Goal: Transaction & Acquisition: Purchase product/service

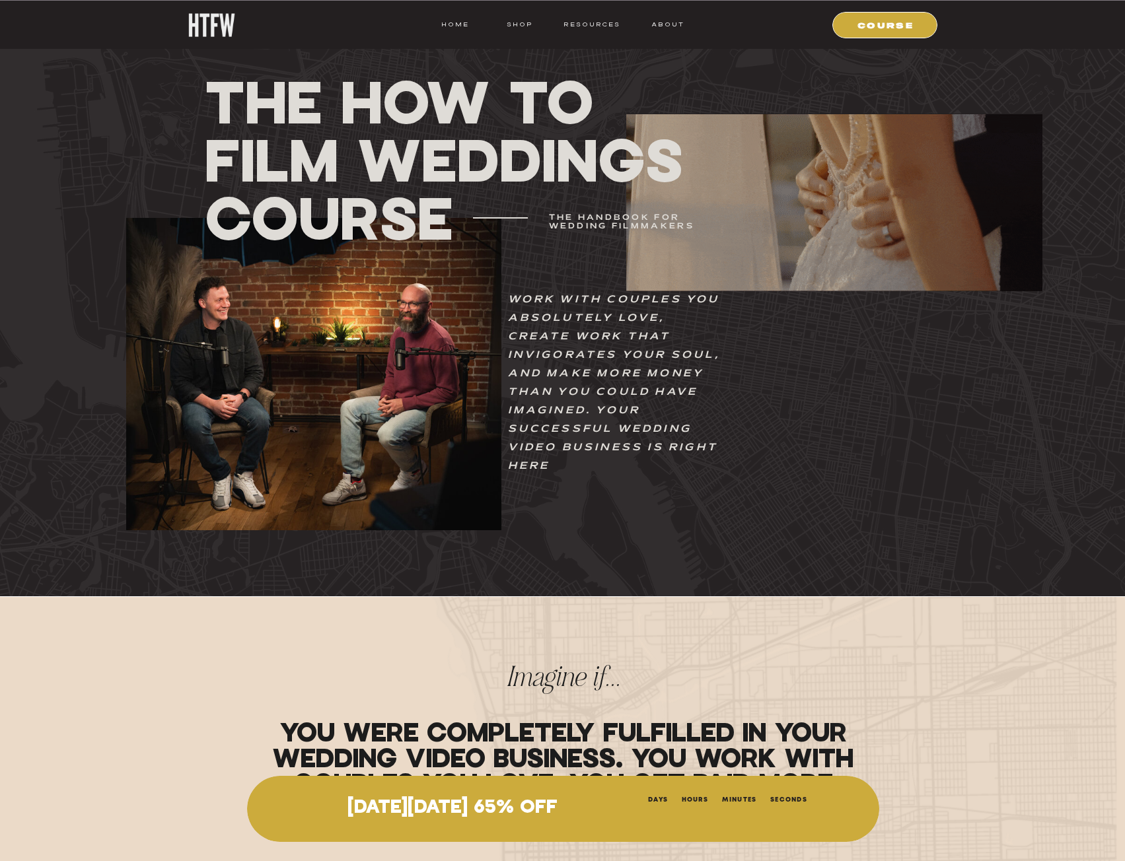
click at [902, 33] on div at bounding box center [884, 25] width 105 height 26
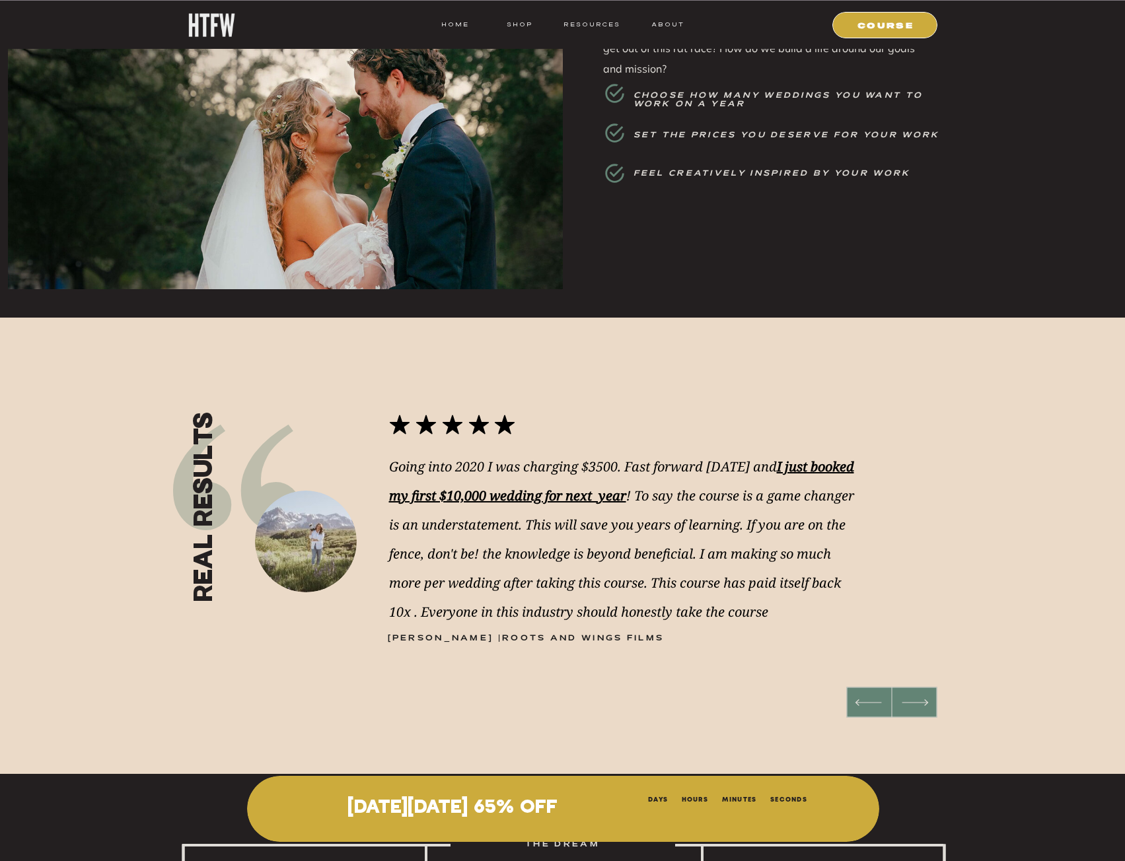
scroll to position [1237, 0]
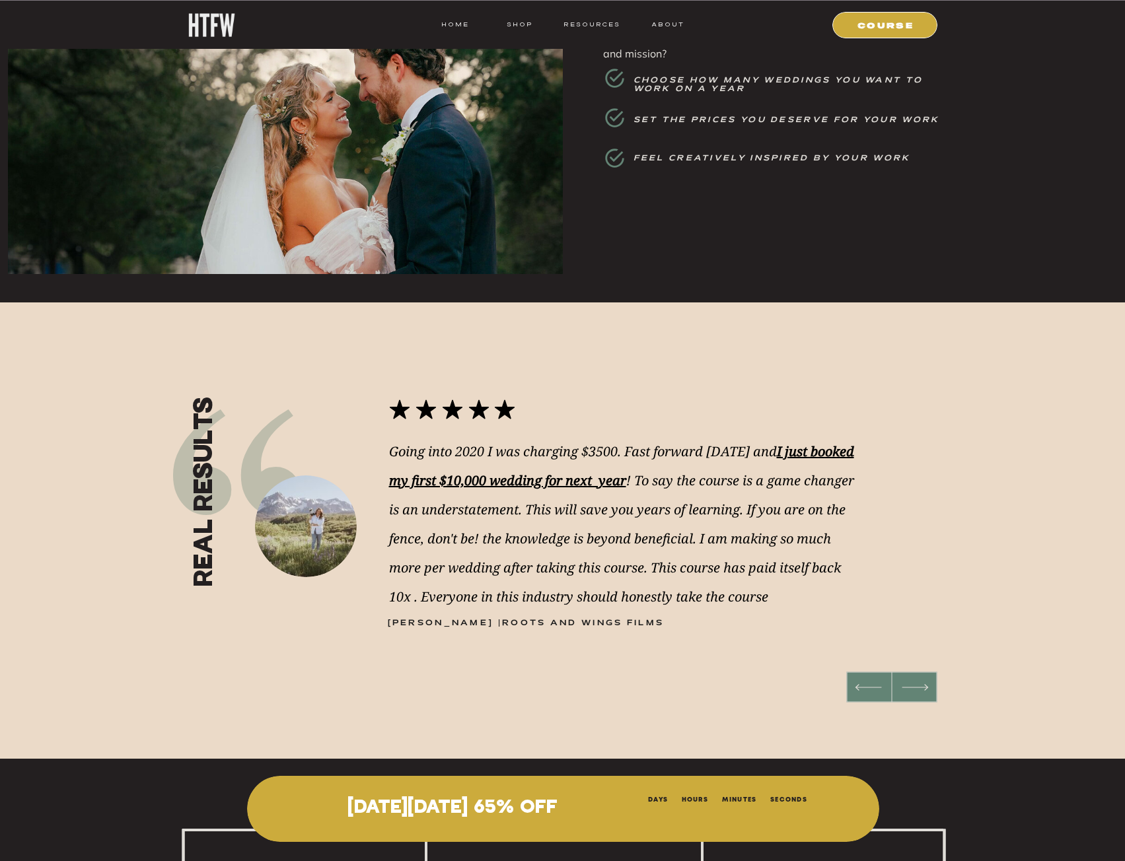
click at [599, 807] on p "[DATE][DATE] 65% OFF" at bounding box center [452, 808] width 351 height 21
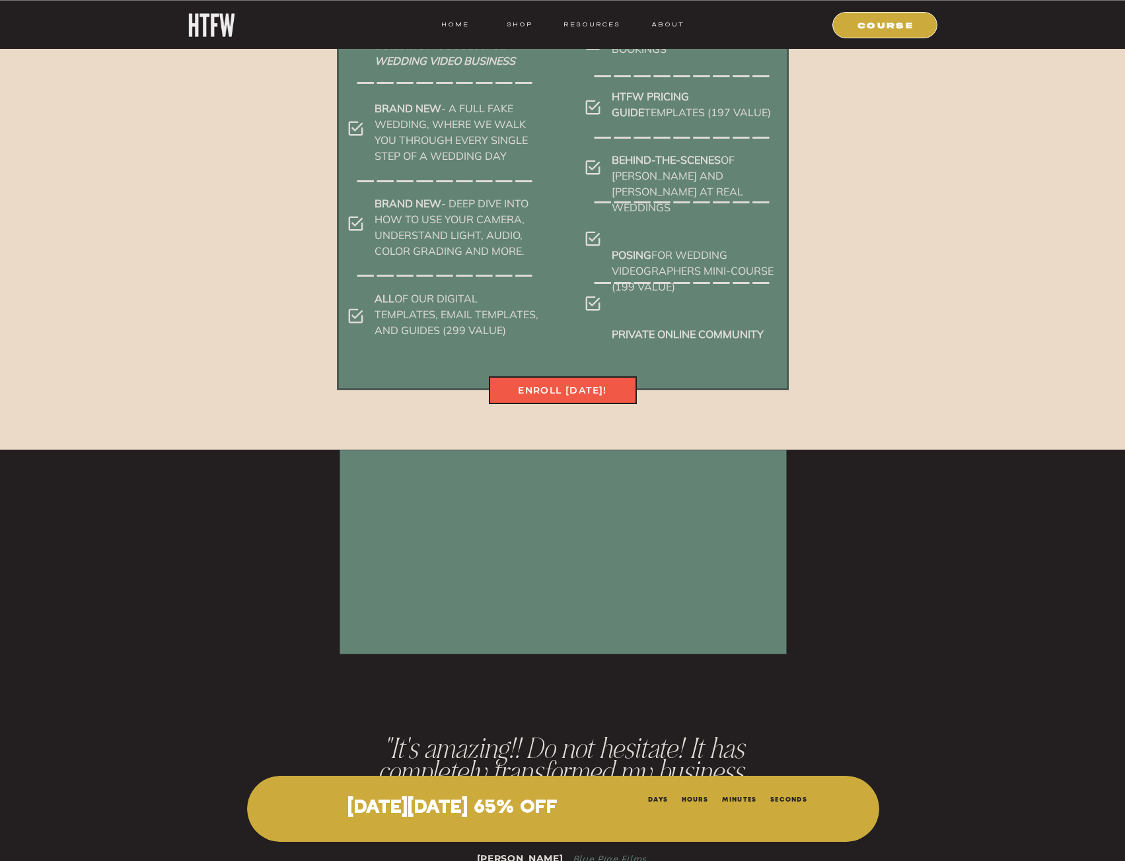
scroll to position [6816, 0]
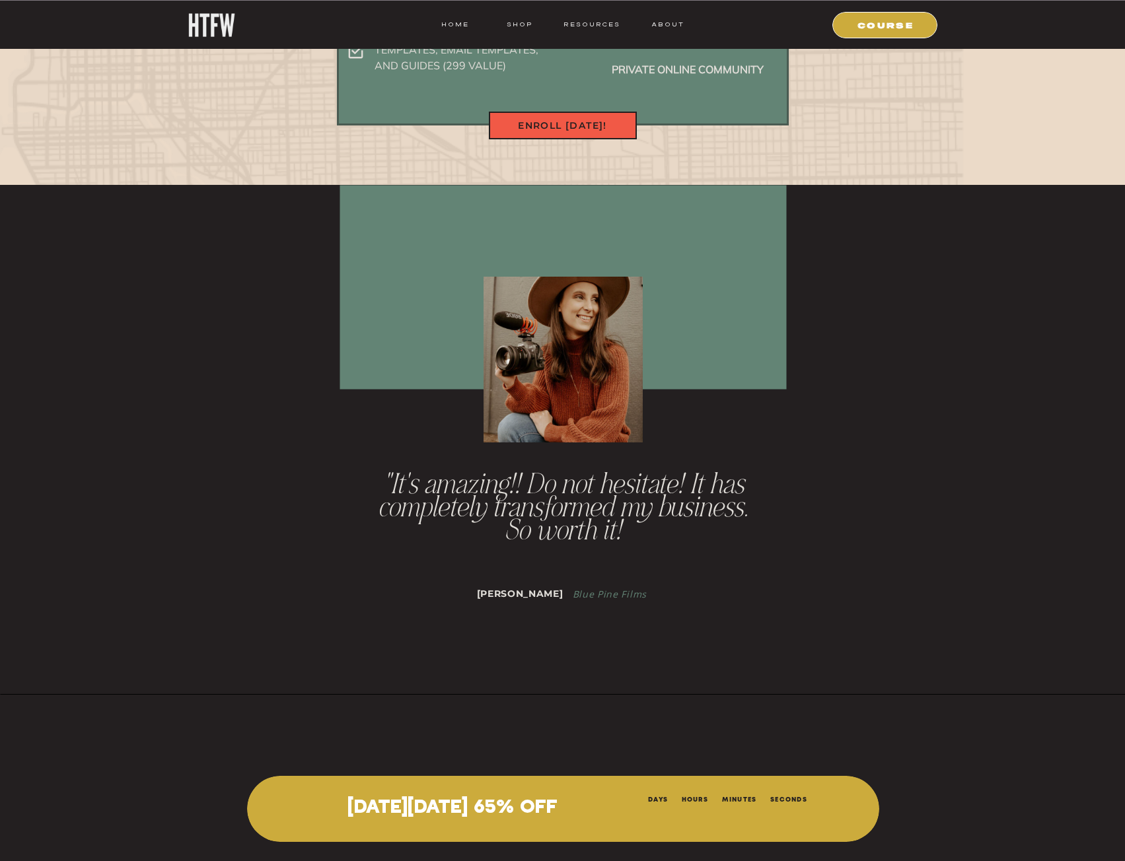
click at [576, 131] on nav "Enroll [DATE]!" at bounding box center [563, 125] width 148 height 15
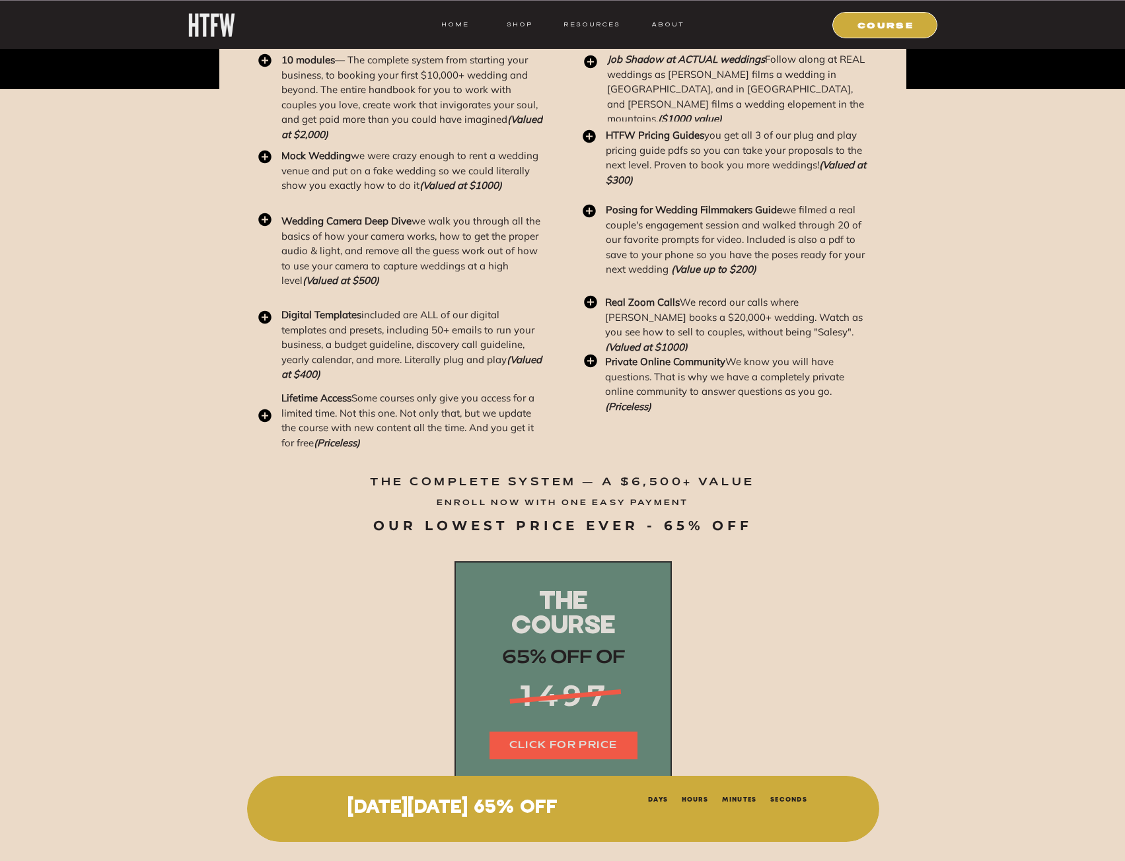
scroll to position [15891, 0]
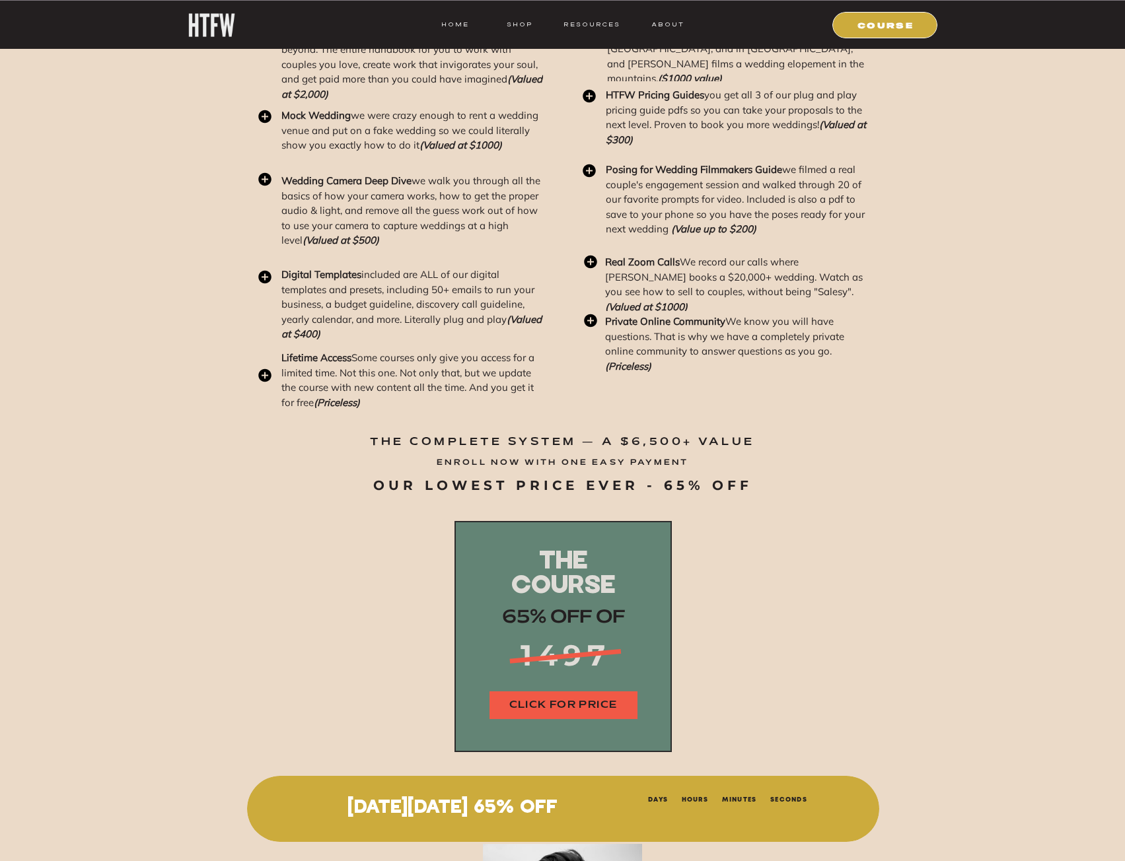
click at [562, 704] on nav "CLICK FOR PRICE" at bounding box center [564, 705] width 148 height 15
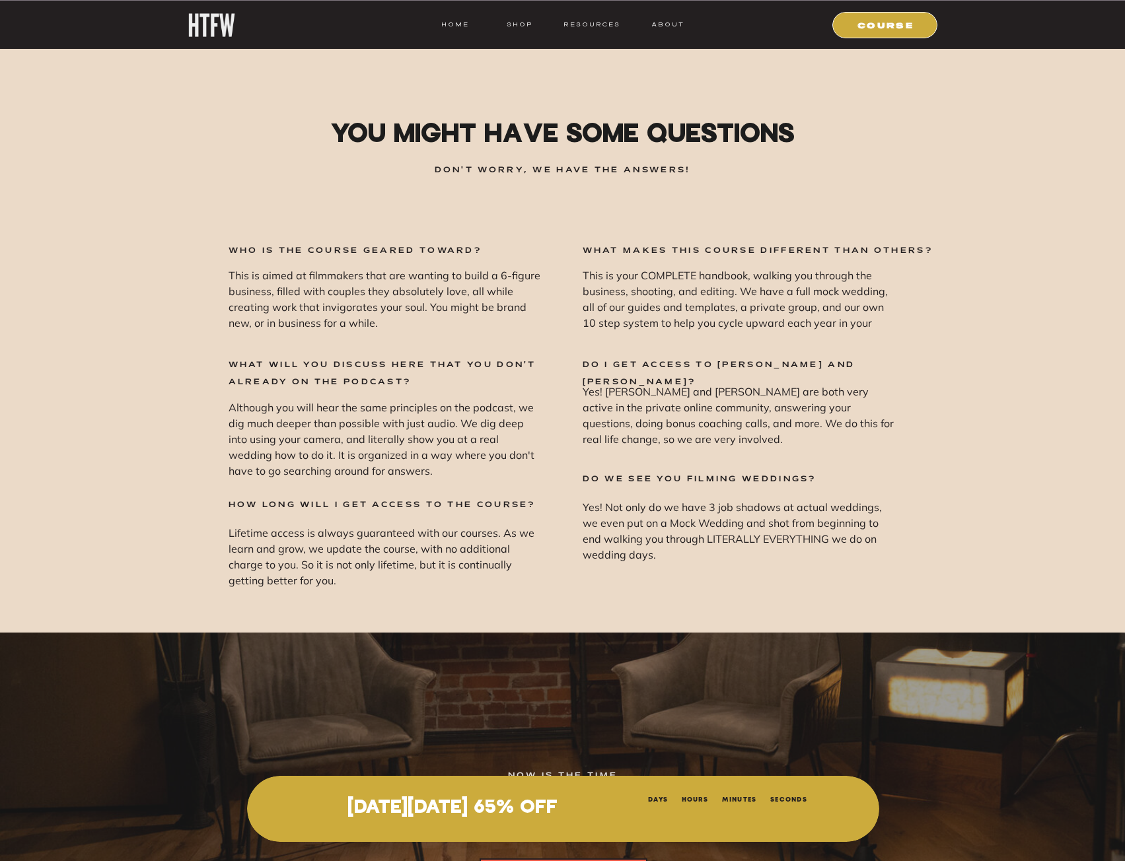
scroll to position [17334, 0]
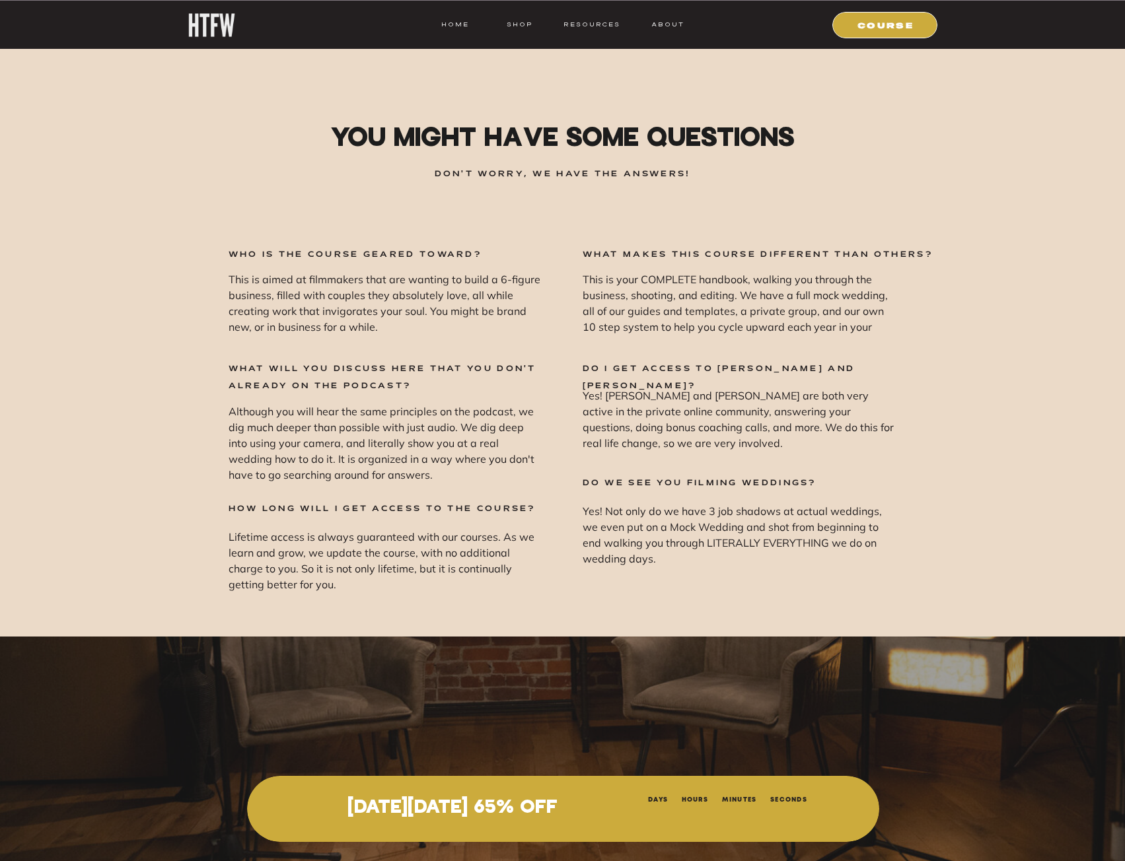
click at [647, 246] on p "what makes this course different than others?" at bounding box center [758, 255] width 351 height 18
click at [647, 256] on p "what makes this course different than others?" at bounding box center [758, 255] width 351 height 18
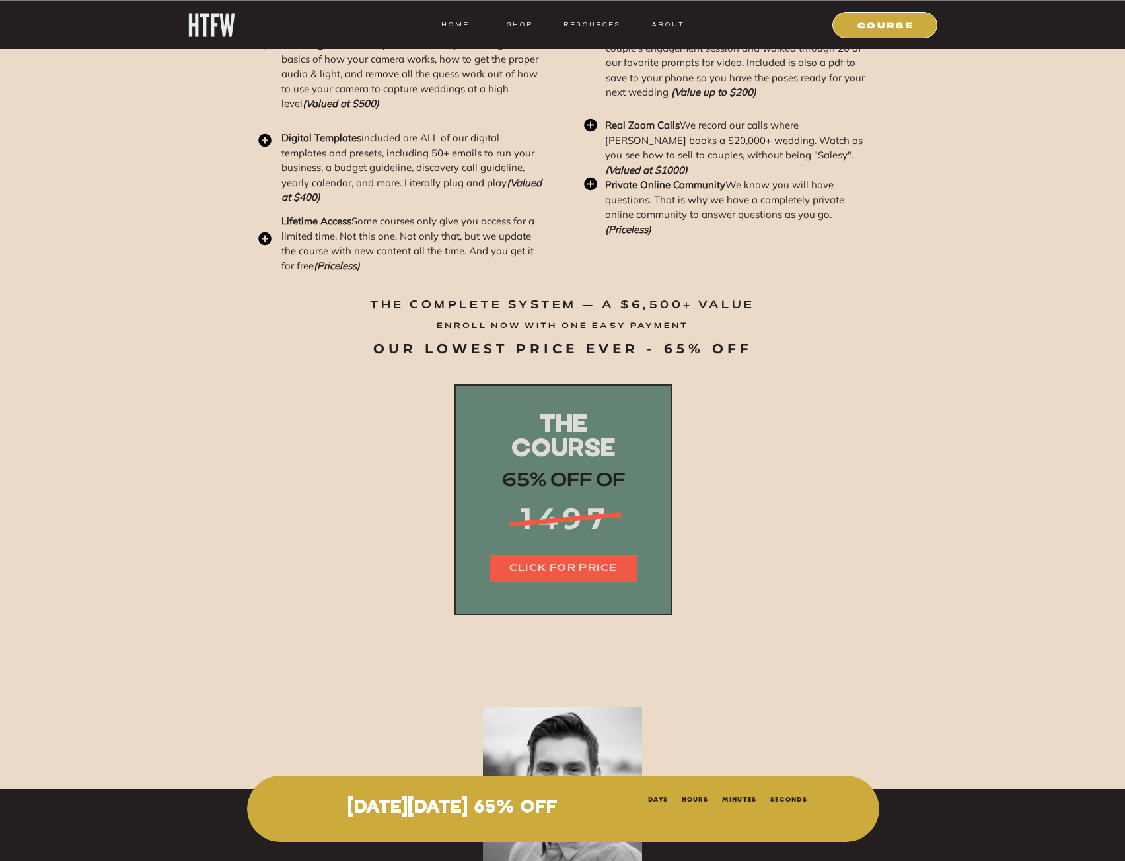
scroll to position [16032, 0]
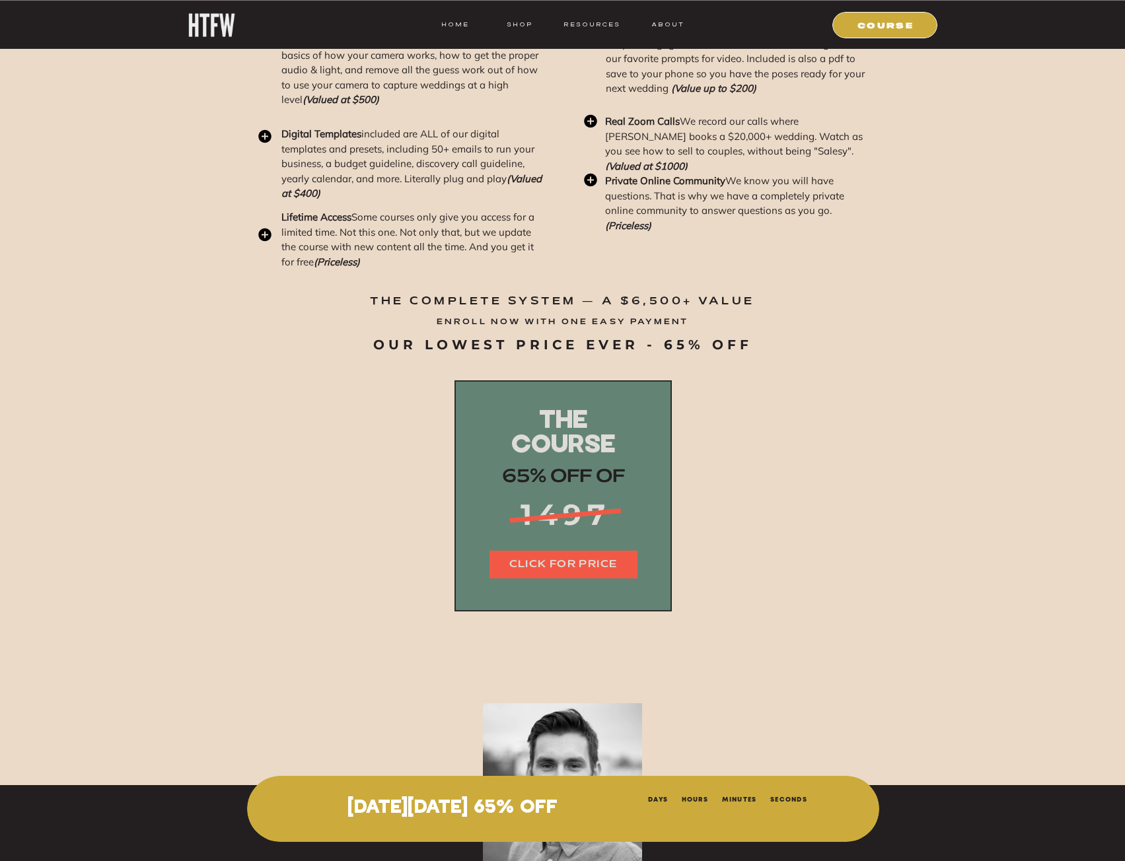
click at [667, 808] on div "Days Hours Minutes Seconds" at bounding box center [728, 825] width 348 height 65
drag, startPoint x: 660, startPoint y: 815, endPoint x: 571, endPoint y: 811, distance: 88.6
click at [645, 817] on div "Days Hours Minutes Seconds" at bounding box center [728, 825] width 348 height 65
click at [513, 807] on p "[DATE][DATE] 65% OFF" at bounding box center [452, 808] width 351 height 21
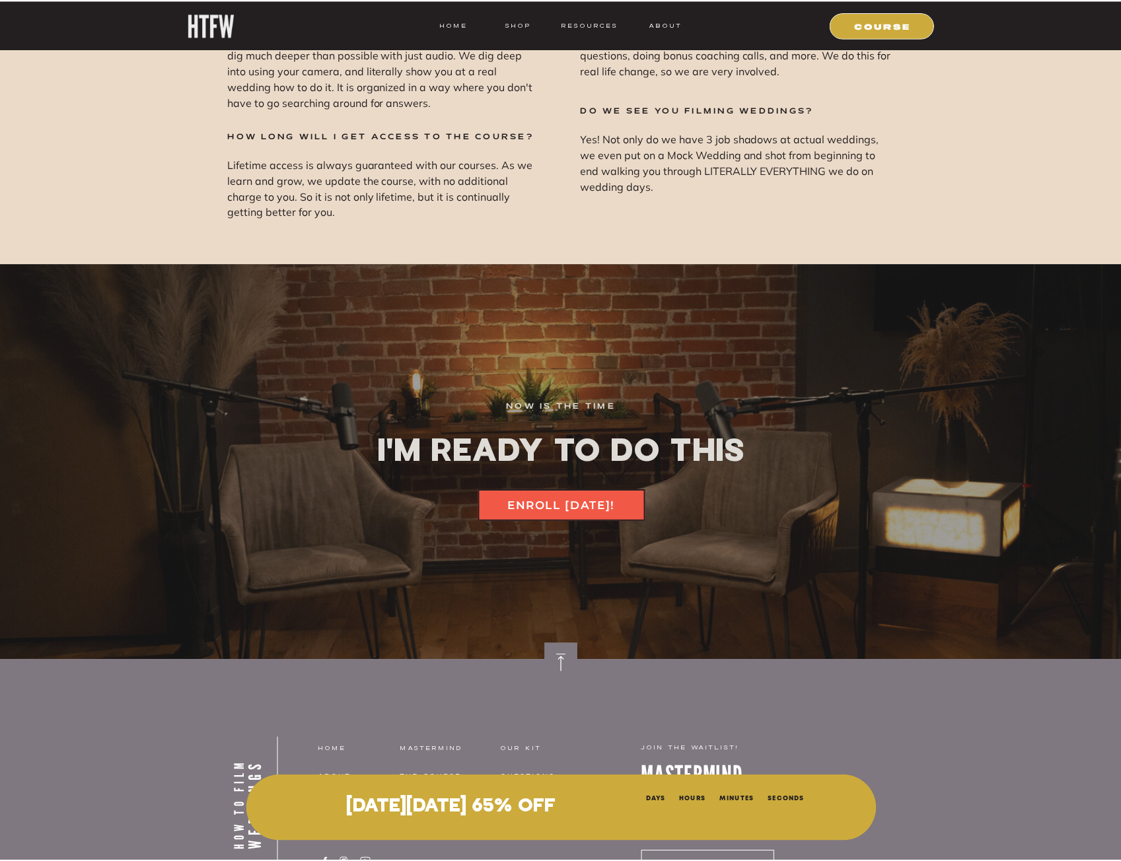
scroll to position [17797, 0]
